Goal: Task Accomplishment & Management: Use online tool/utility

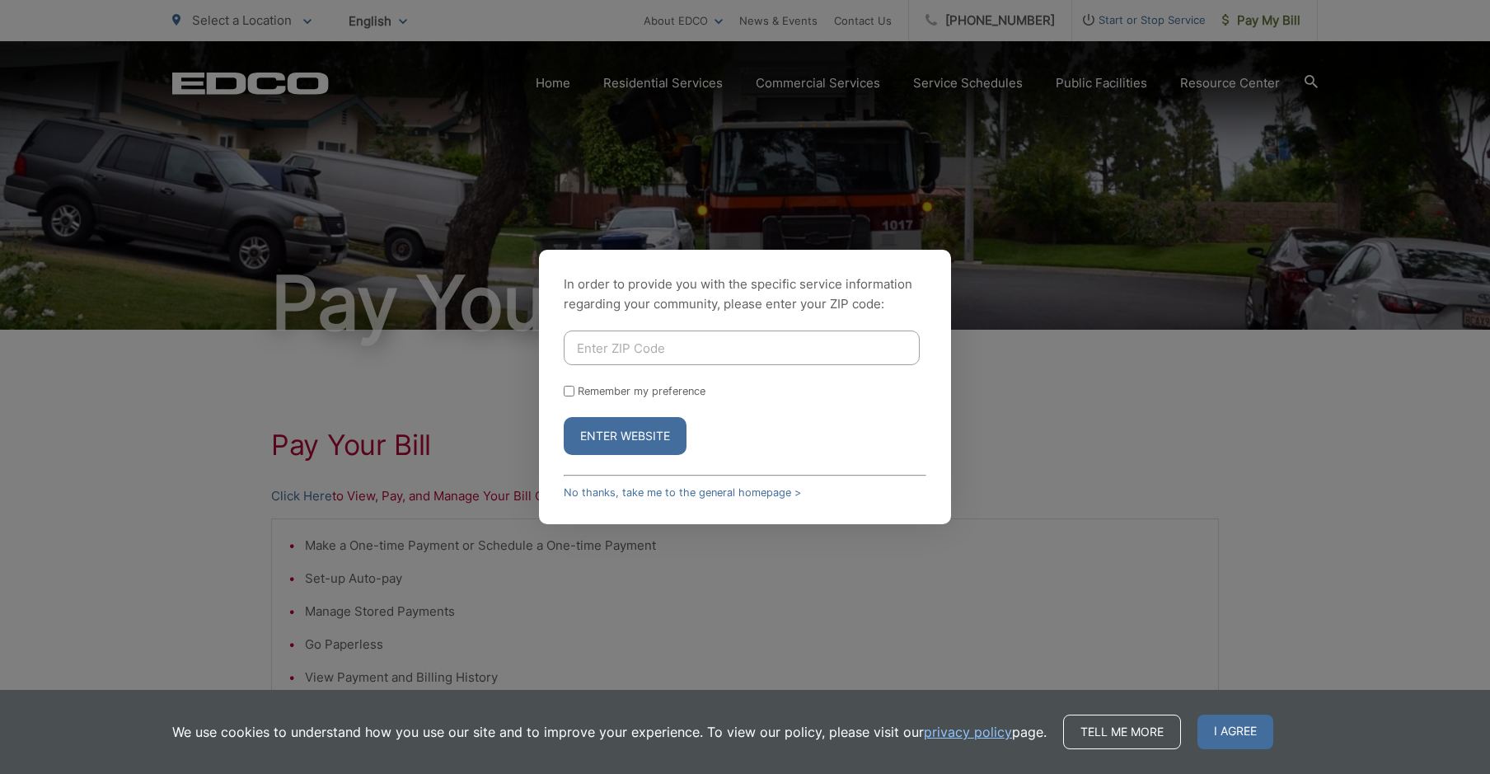
click at [605, 345] on input "Enter ZIP Code" at bounding box center [742, 347] width 356 height 35
type input "91977"
click at [621, 436] on button "Enter Website" at bounding box center [625, 436] width 123 height 38
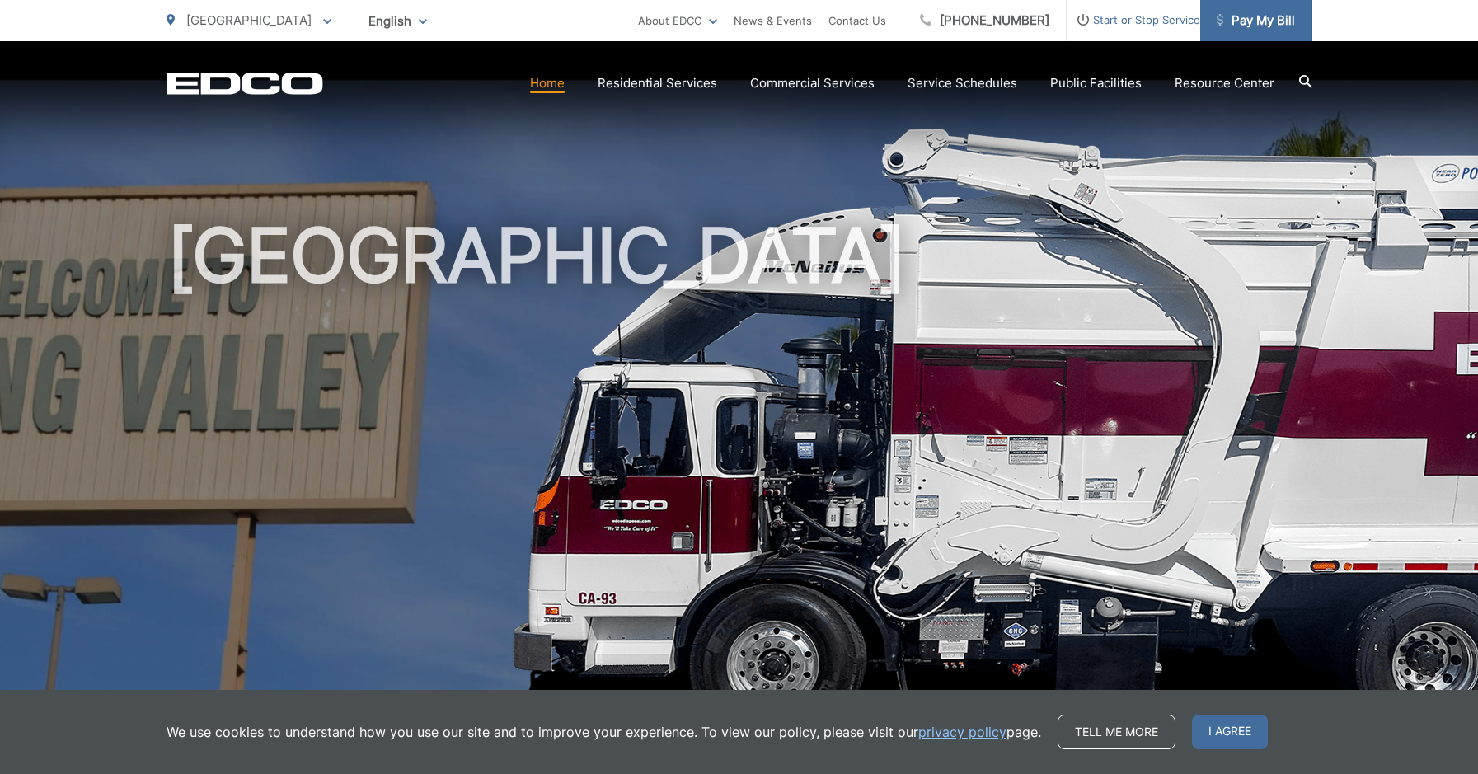
click at [1239, 17] on span "Pay My Bill" at bounding box center [1255, 21] width 78 height 20
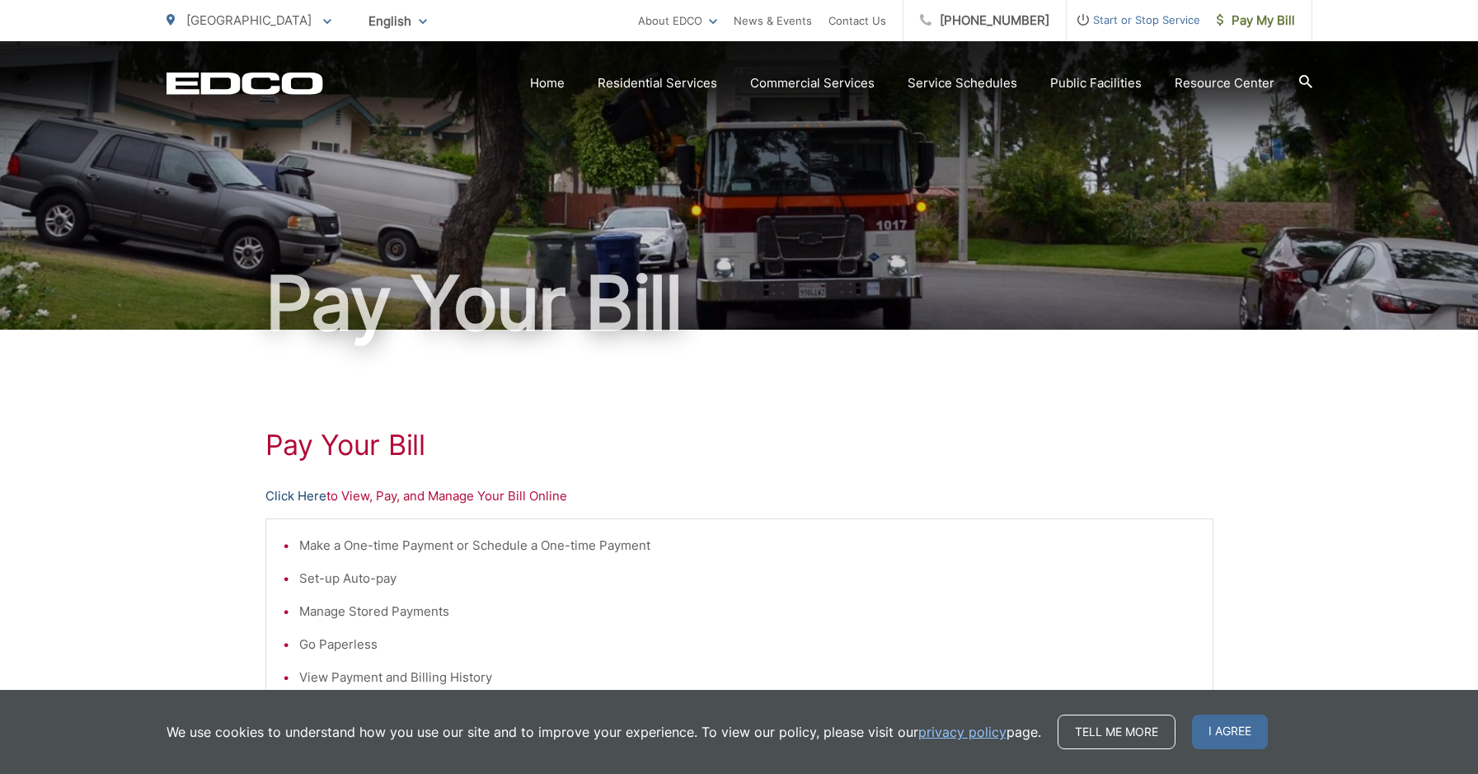
click at [309, 498] on link "Click Here" at bounding box center [295, 496] width 61 height 20
